Goal: Complete application form

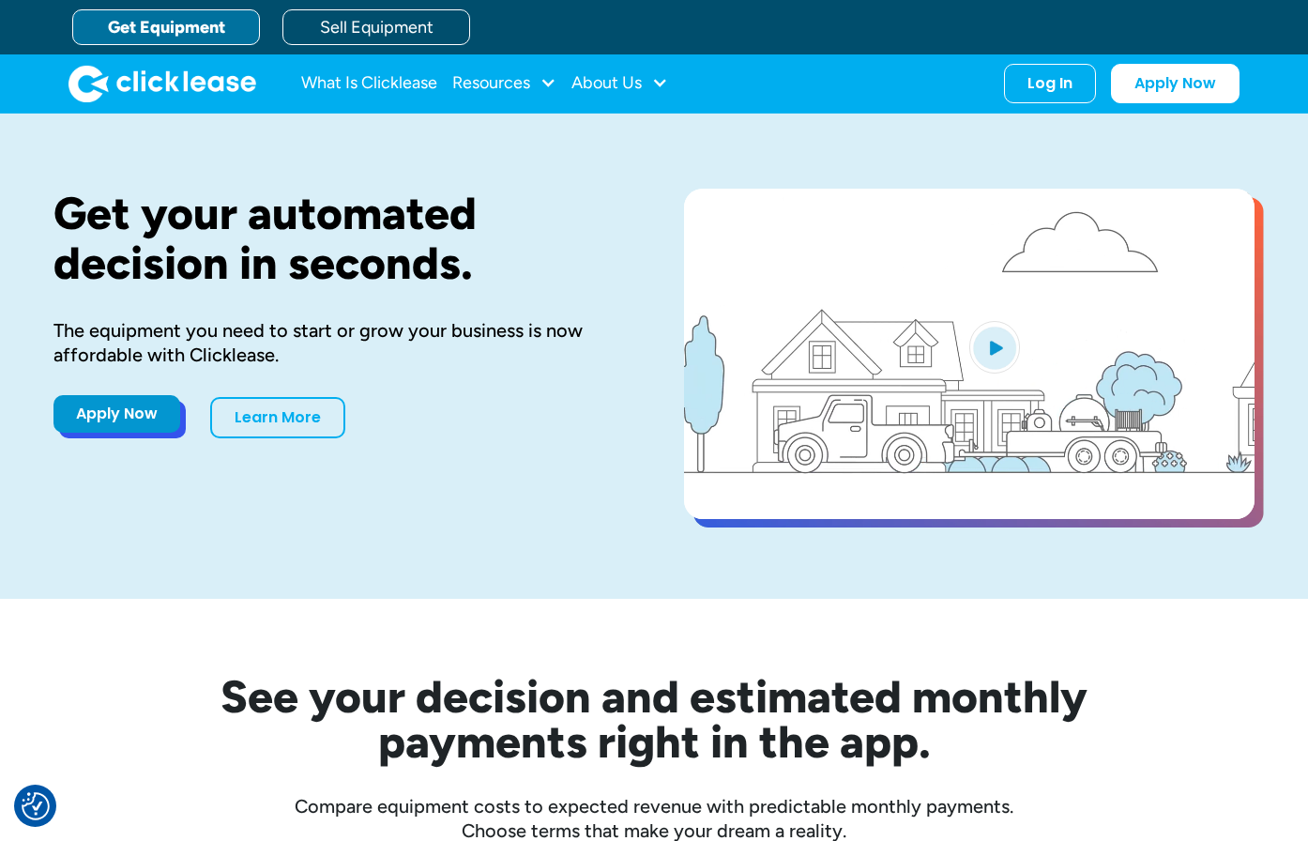
click at [72, 413] on link "Apply Now" at bounding box center [117, 414] width 127 height 38
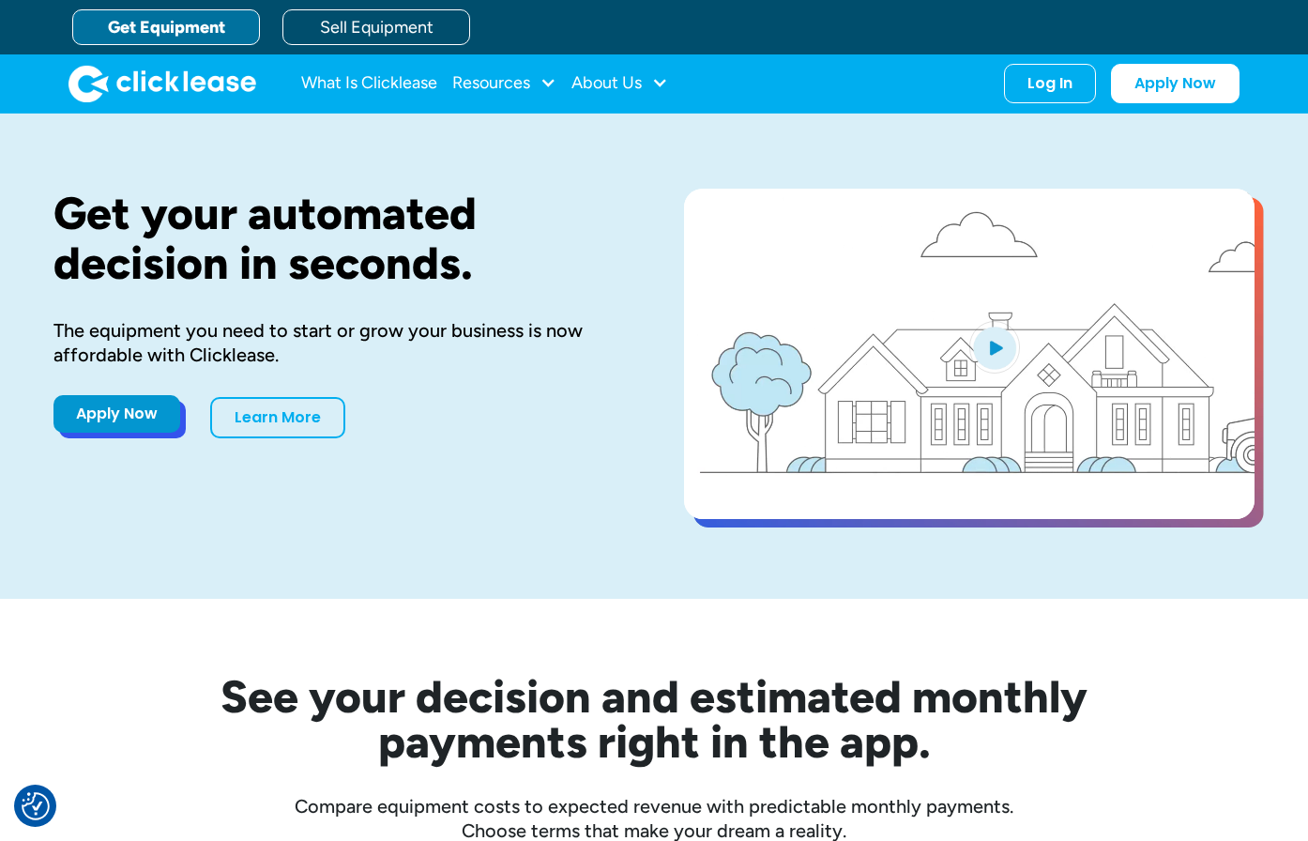
click at [107, 417] on link "Apply Now" at bounding box center [117, 414] width 127 height 38
